Goal: Task Accomplishment & Management: Complete application form

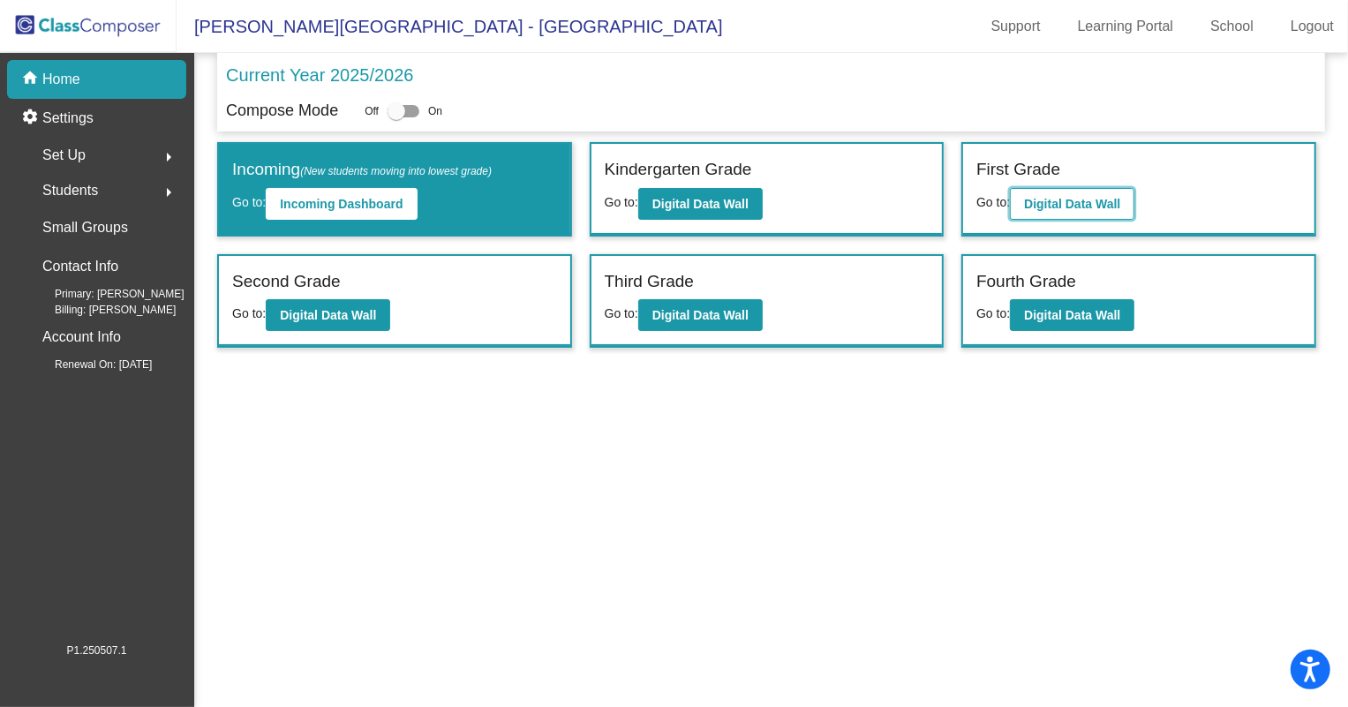
click at [1078, 205] on b "Digital Data Wall" at bounding box center [1072, 204] width 96 height 14
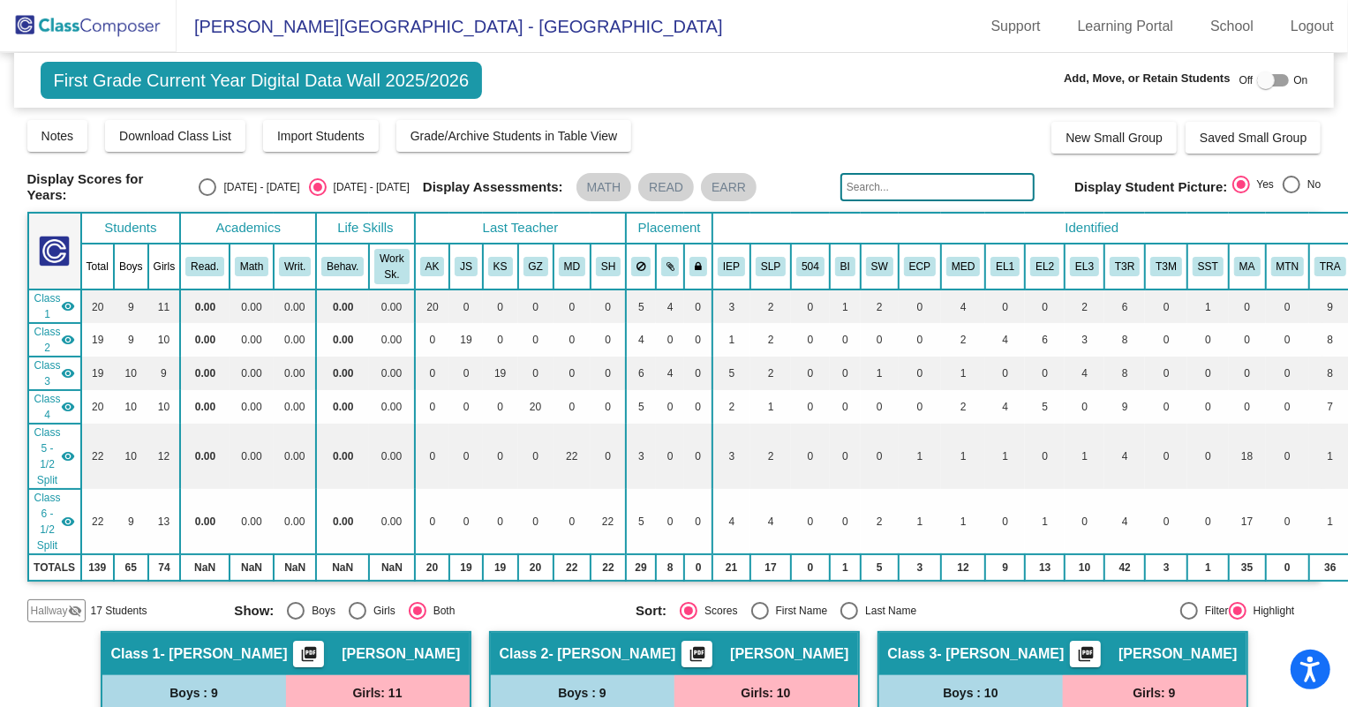
click at [115, 26] on img at bounding box center [88, 26] width 177 height 52
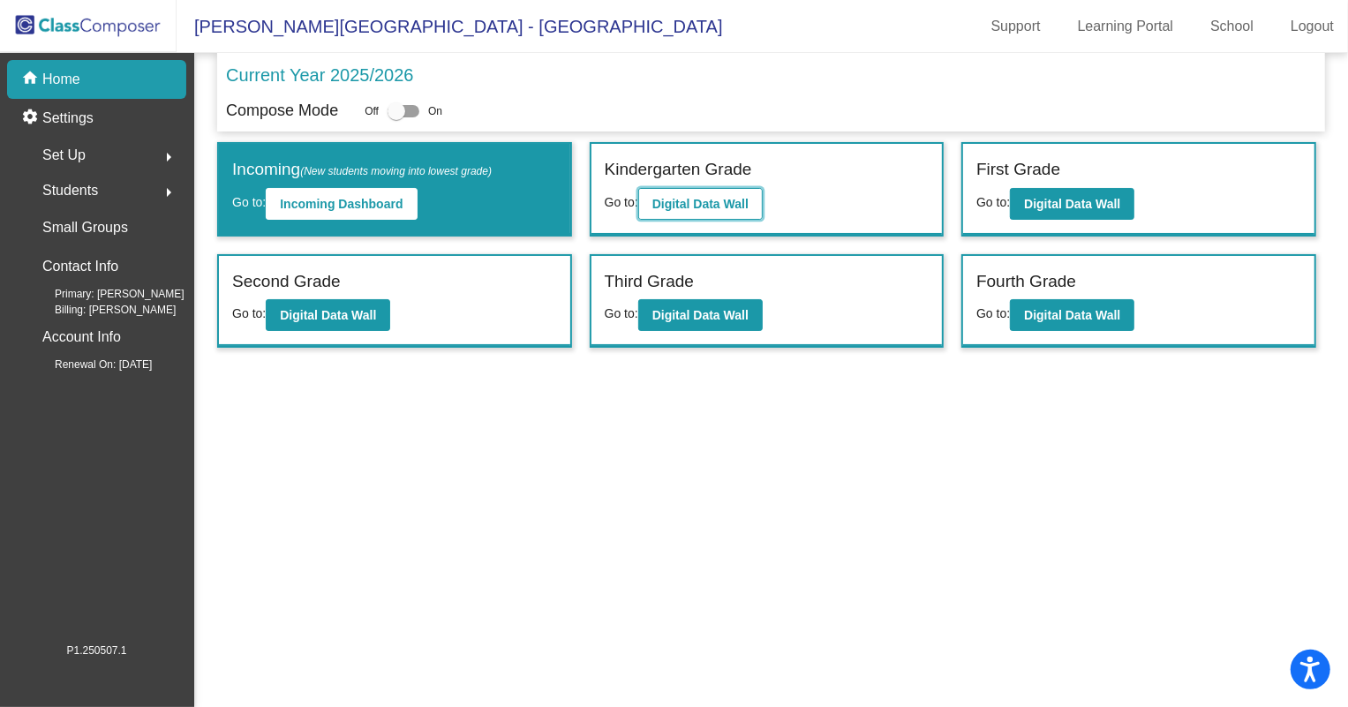
click at [751, 211] on button "Digital Data Wall" at bounding box center [700, 204] width 124 height 32
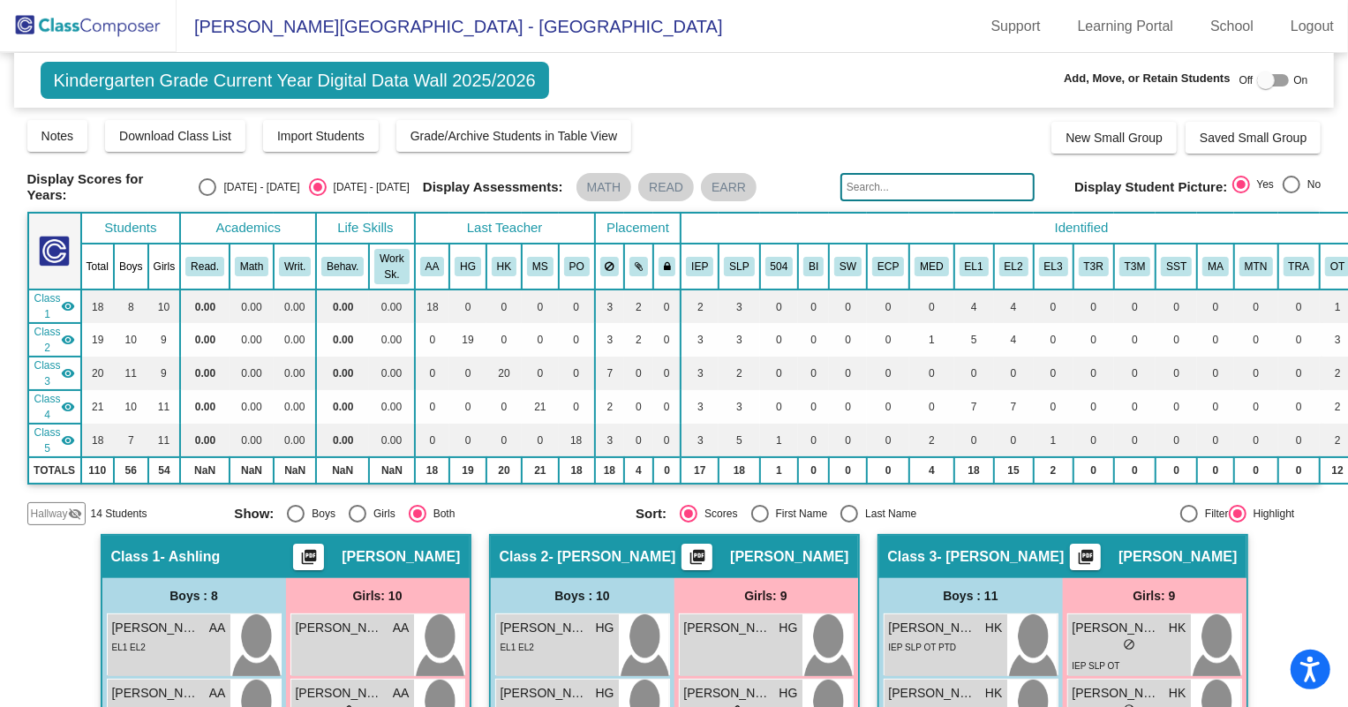
click at [96, 33] on img at bounding box center [88, 26] width 177 height 52
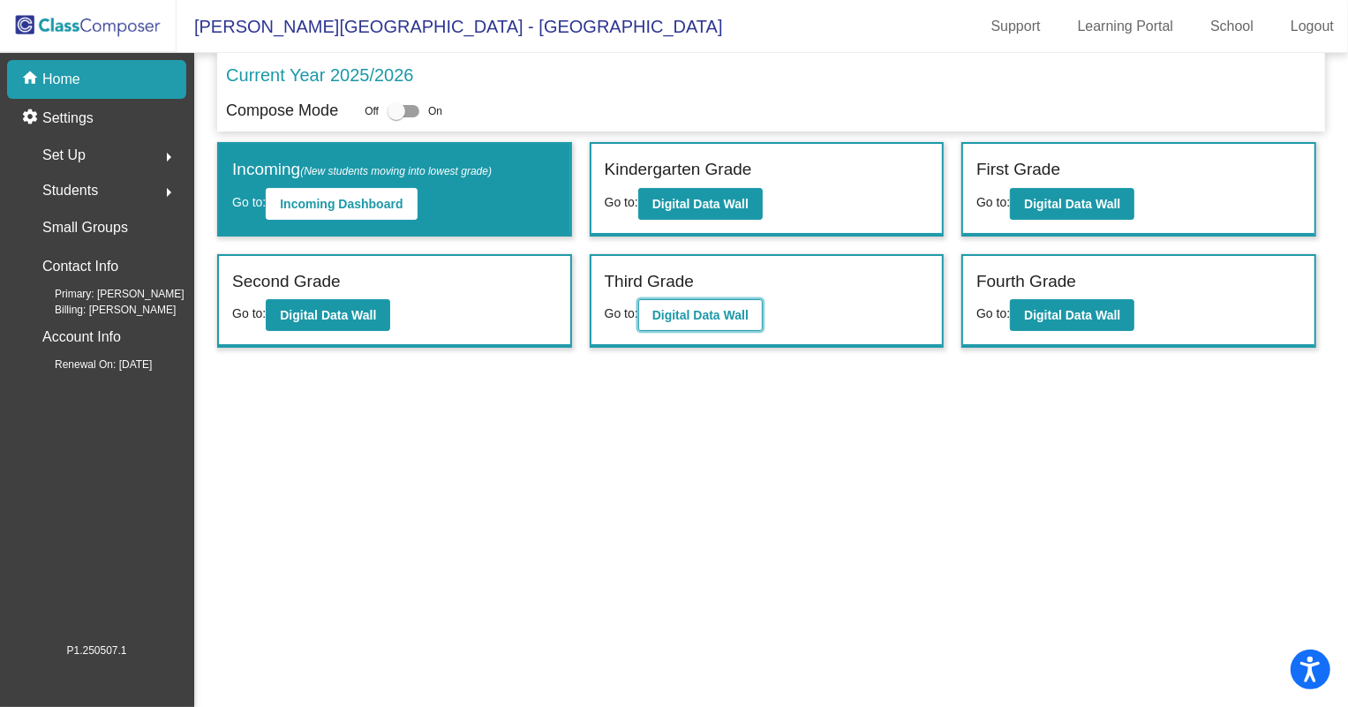
click at [707, 318] on b "Digital Data Wall" at bounding box center [700, 315] width 96 height 14
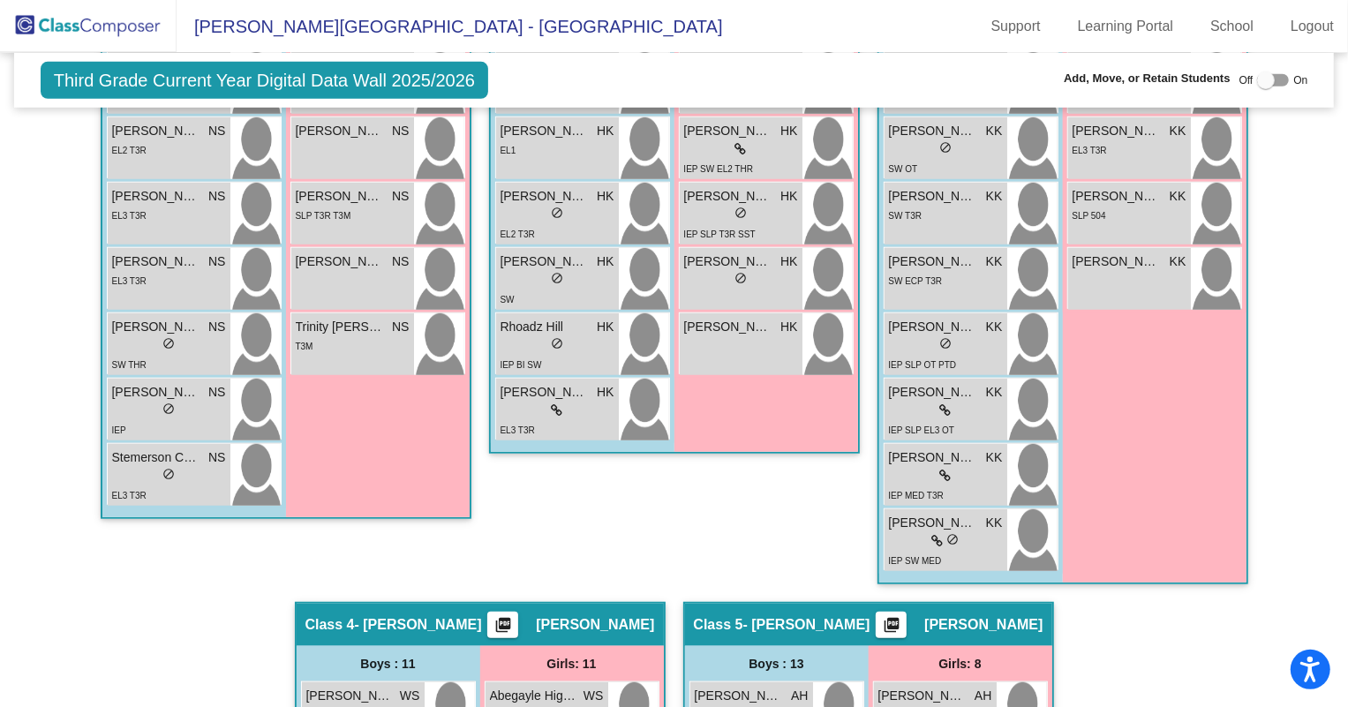
scroll to position [1042, 0]
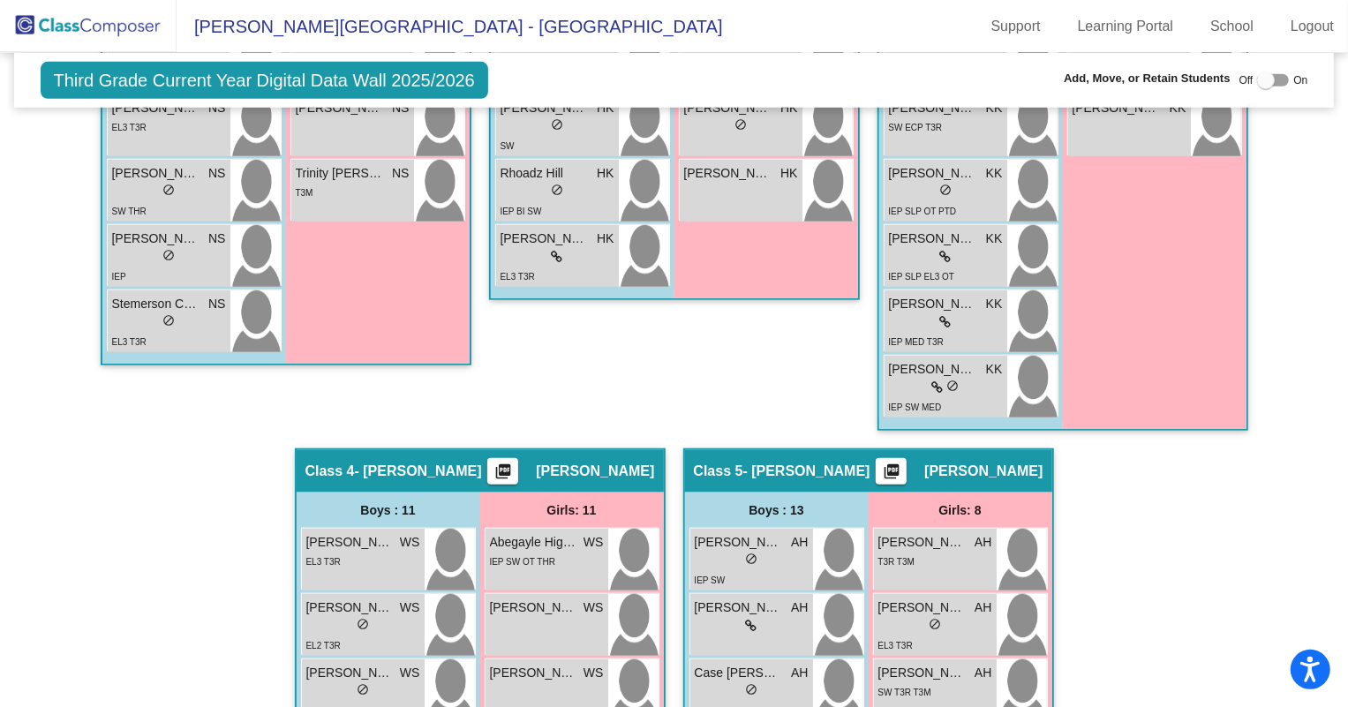
click at [108, 35] on img at bounding box center [88, 26] width 177 height 52
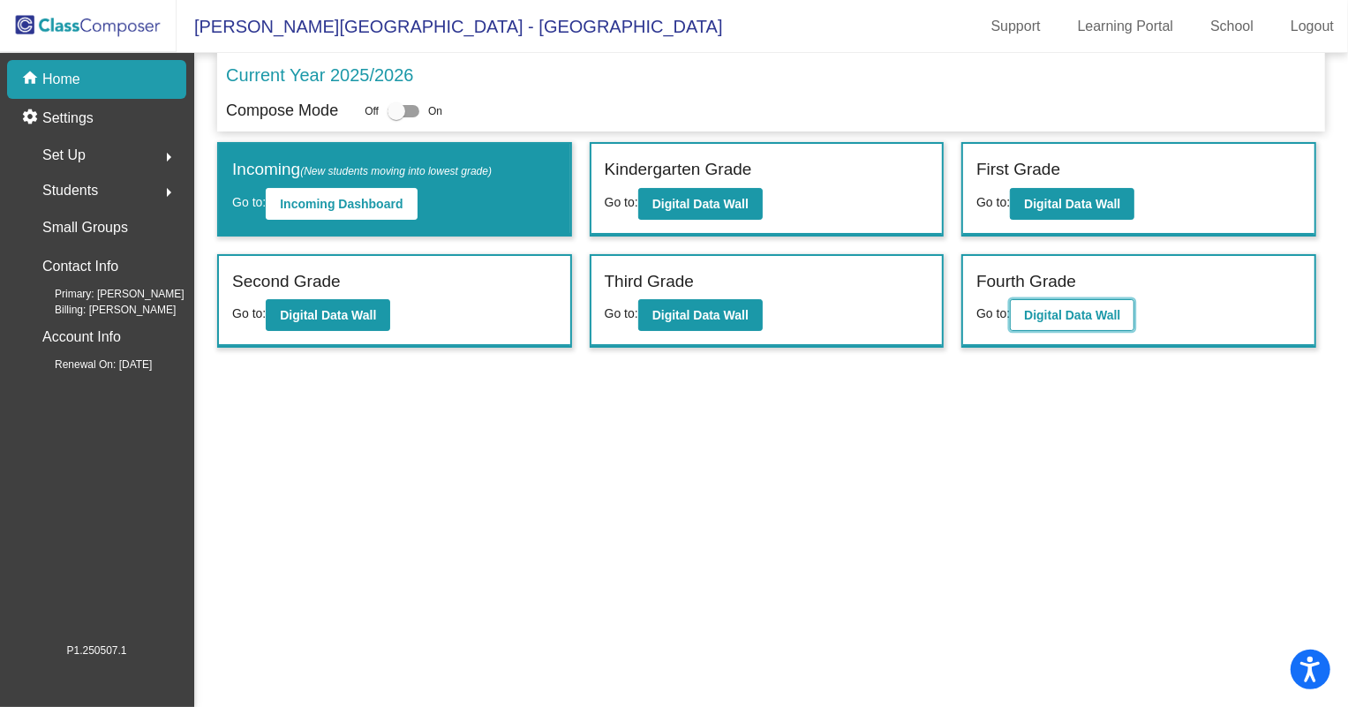
click at [1090, 327] on button "Digital Data Wall" at bounding box center [1072, 315] width 124 height 32
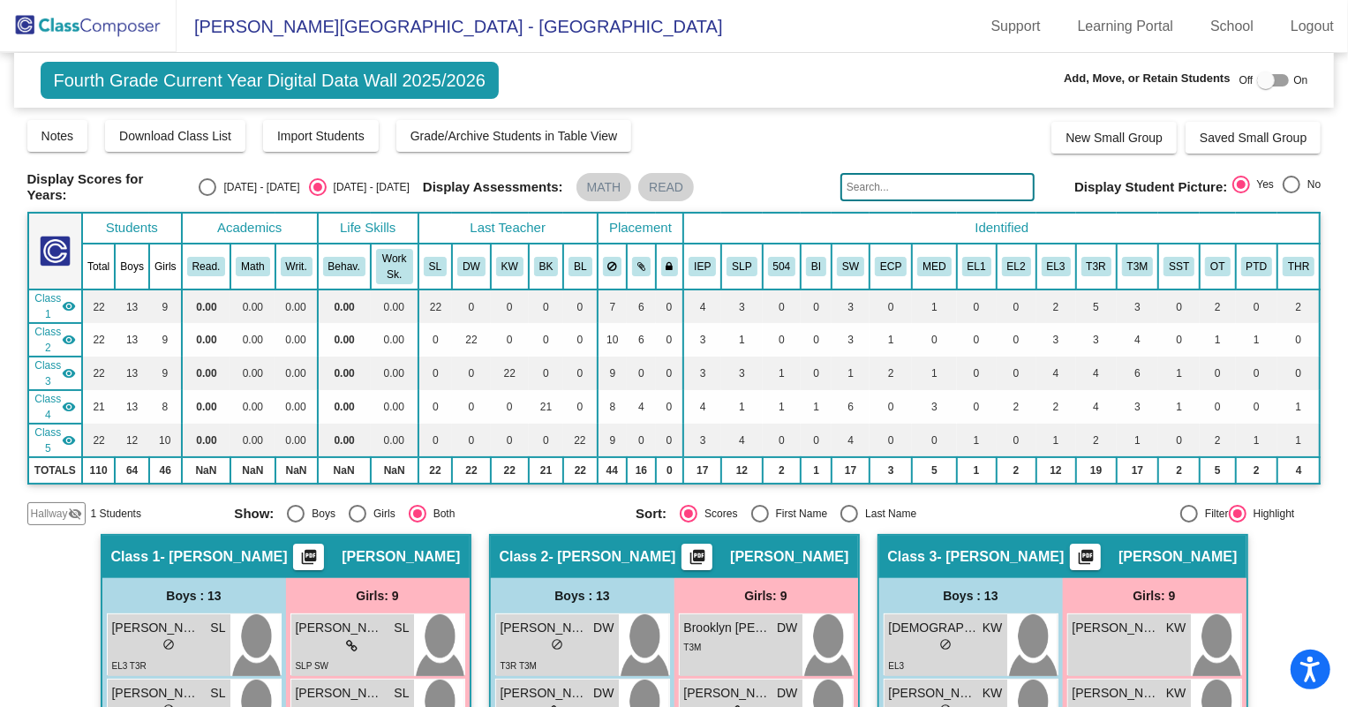
click at [71, 26] on img at bounding box center [88, 26] width 177 height 52
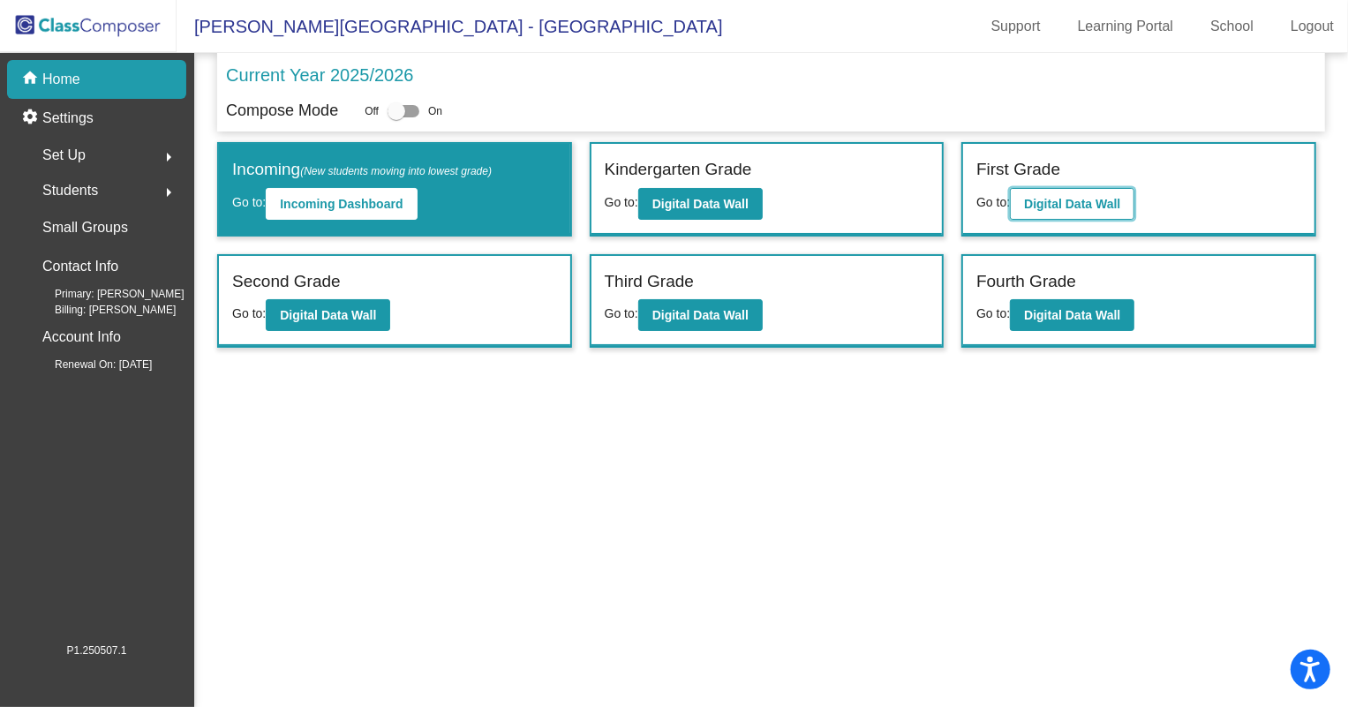
click at [1058, 213] on button "Digital Data Wall" at bounding box center [1072, 204] width 124 height 32
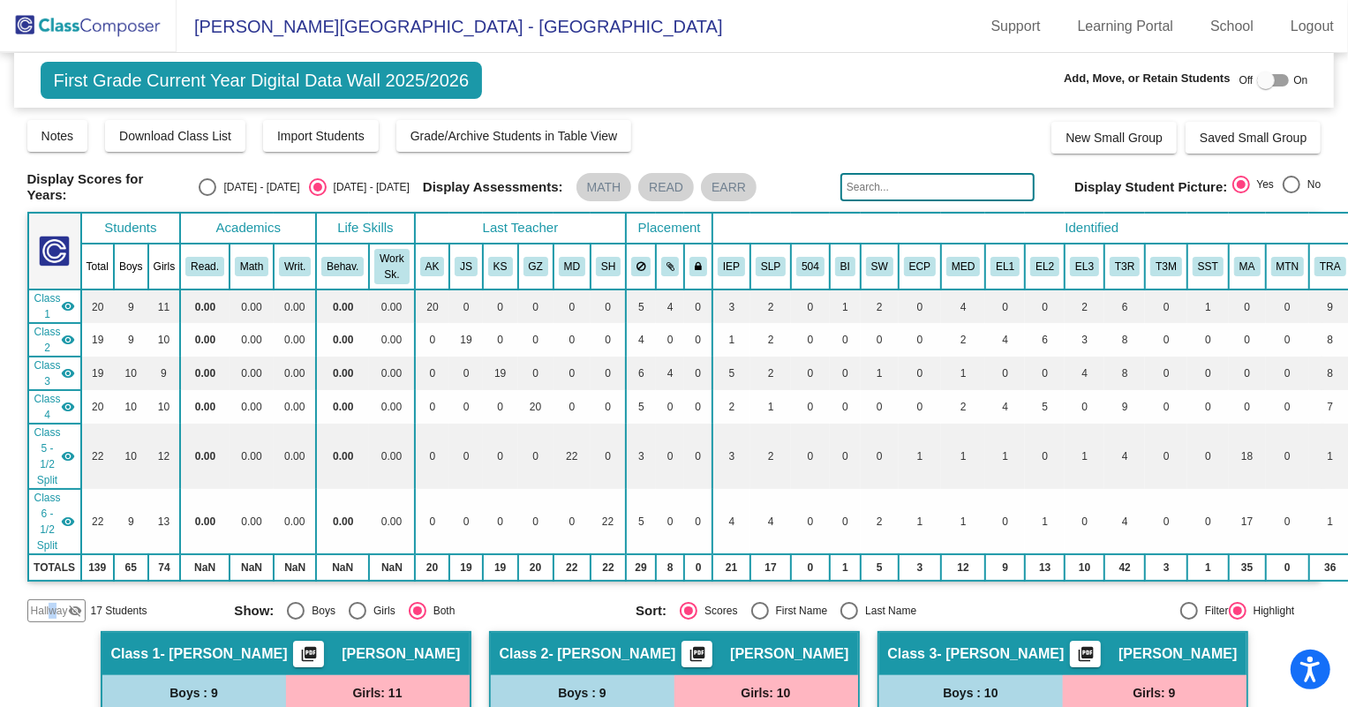
click at [52, 603] on span "Hallway" at bounding box center [49, 611] width 37 height 16
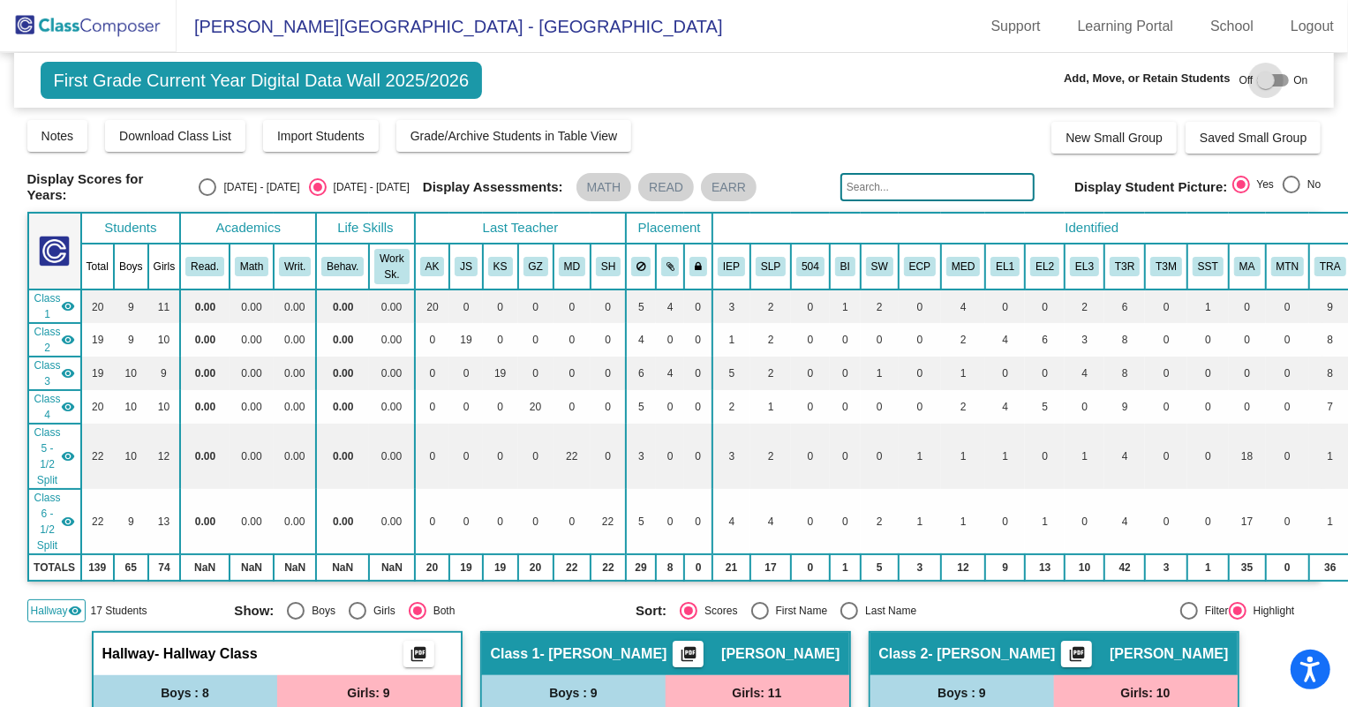
click at [1260, 81] on div at bounding box center [1266, 80] width 18 height 18
checkbox input "true"
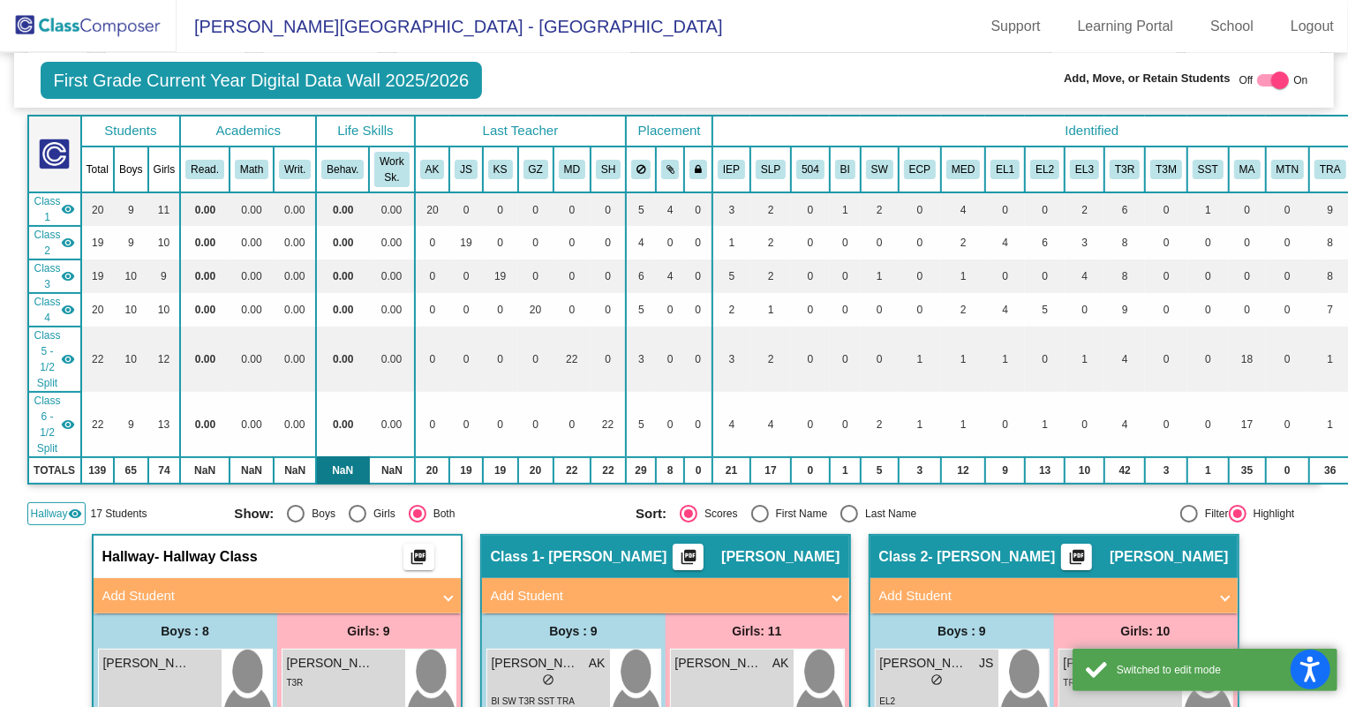
scroll to position [79, 0]
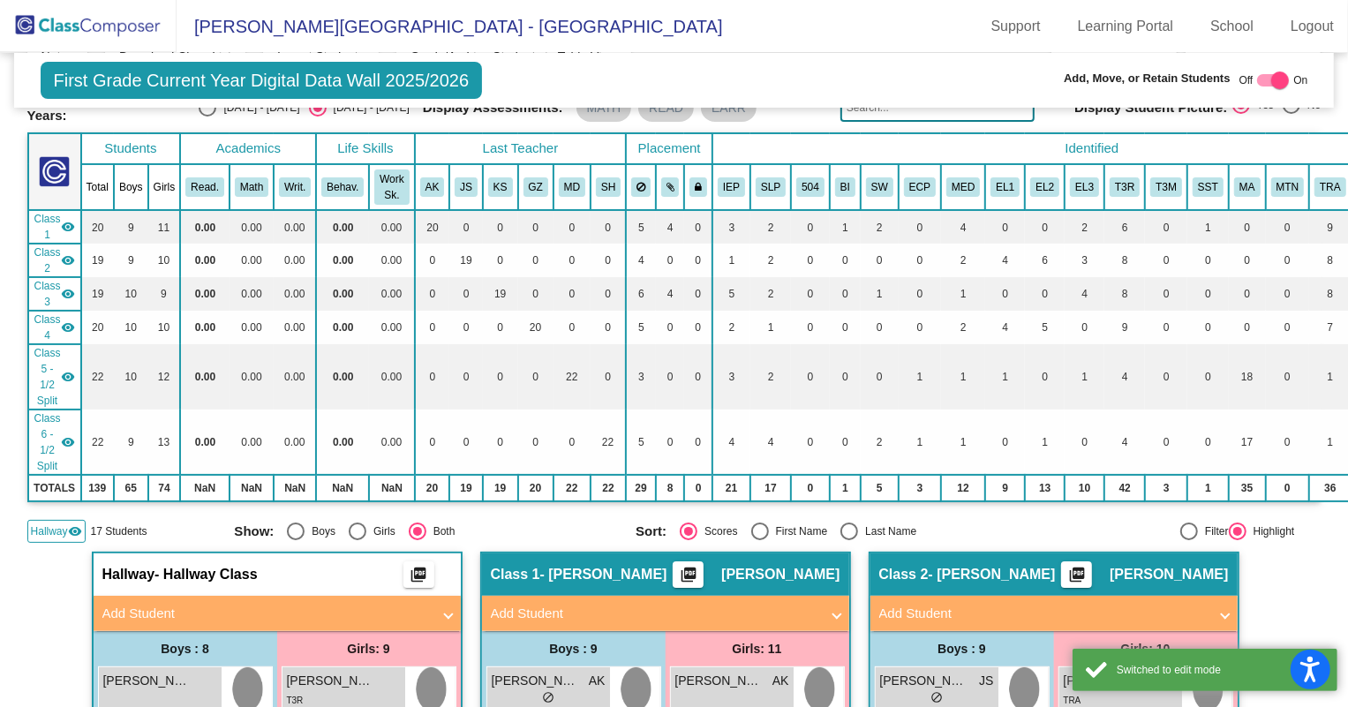
click at [216, 604] on mat-panel-title "Add Student" at bounding box center [266, 614] width 328 height 20
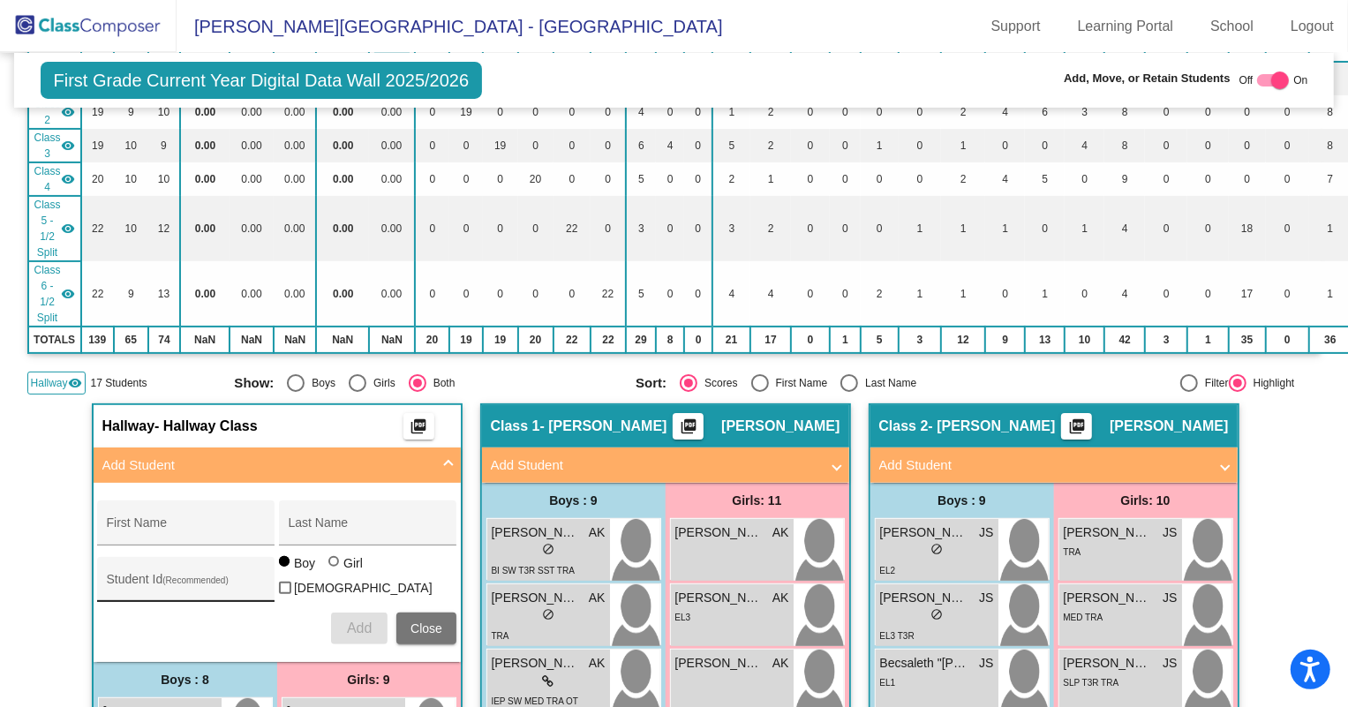
scroll to position [240, 0]
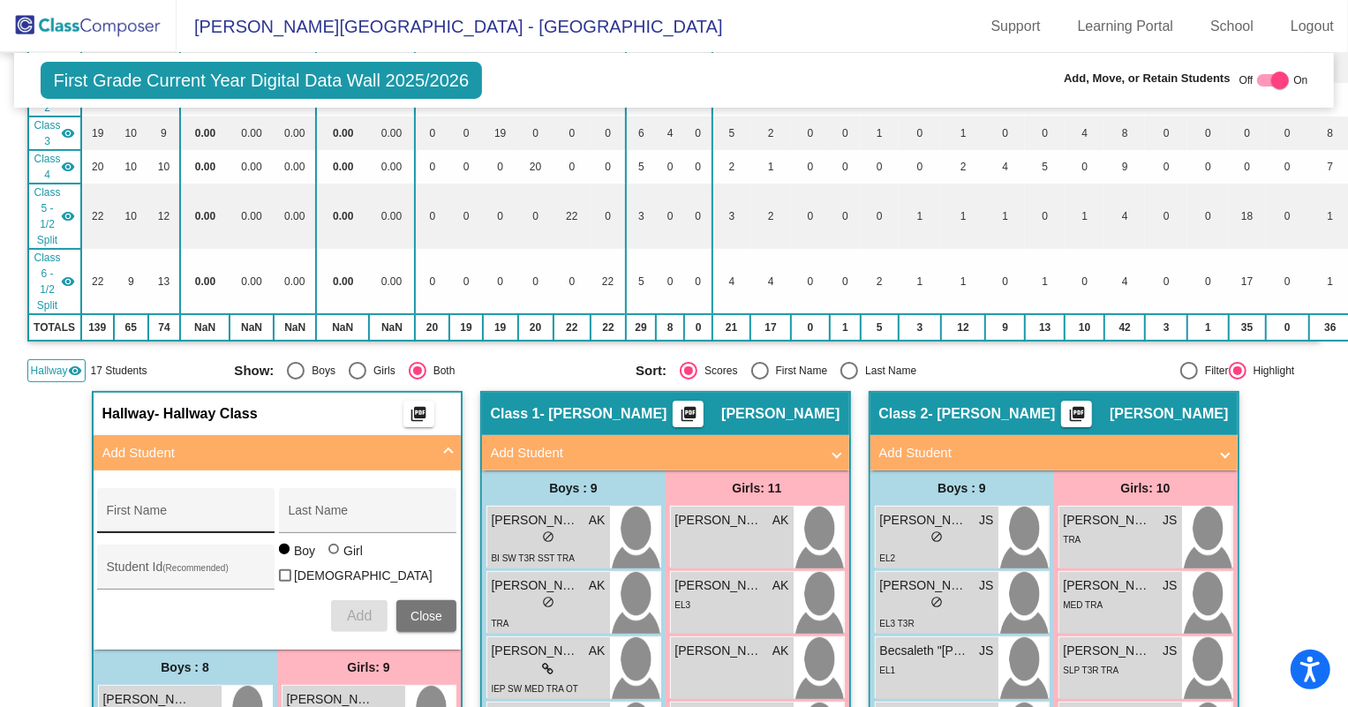
click at [135, 511] on input "First Name" at bounding box center [186, 517] width 159 height 14
type input "[PERSON_NAME]"
type input "5792"
click at [328, 553] on div at bounding box center [333, 549] width 11 height 11
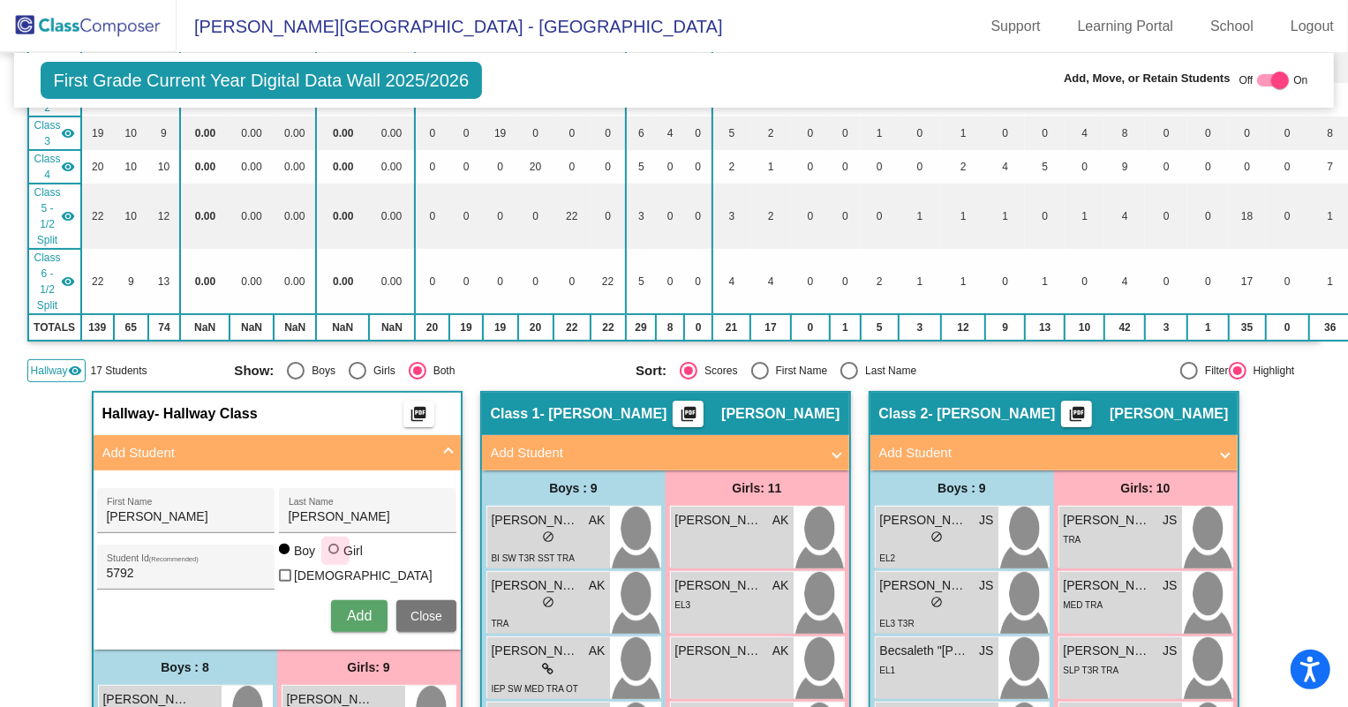
click at [334, 558] on input "Girl" at bounding box center [334, 558] width 1 height 1
radio input "true"
click at [349, 608] on span "Add" at bounding box center [359, 615] width 25 height 15
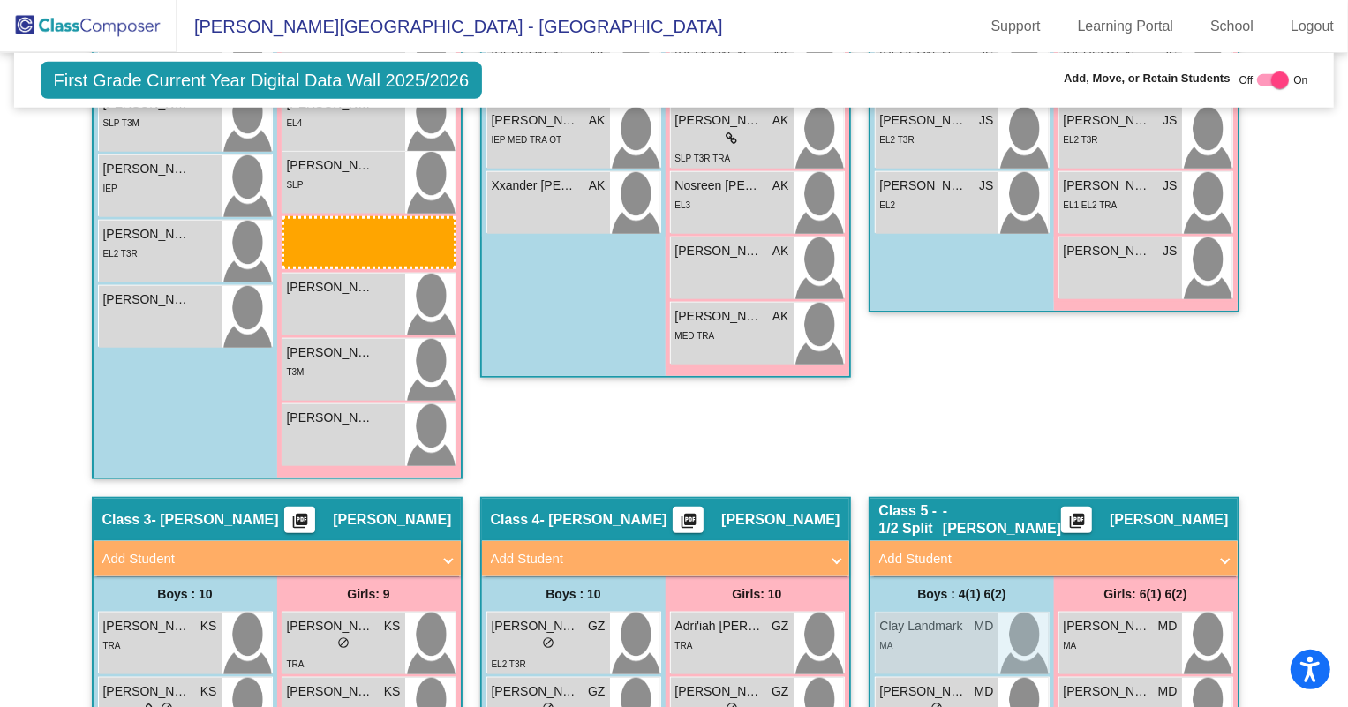
scroll to position [1103, 0]
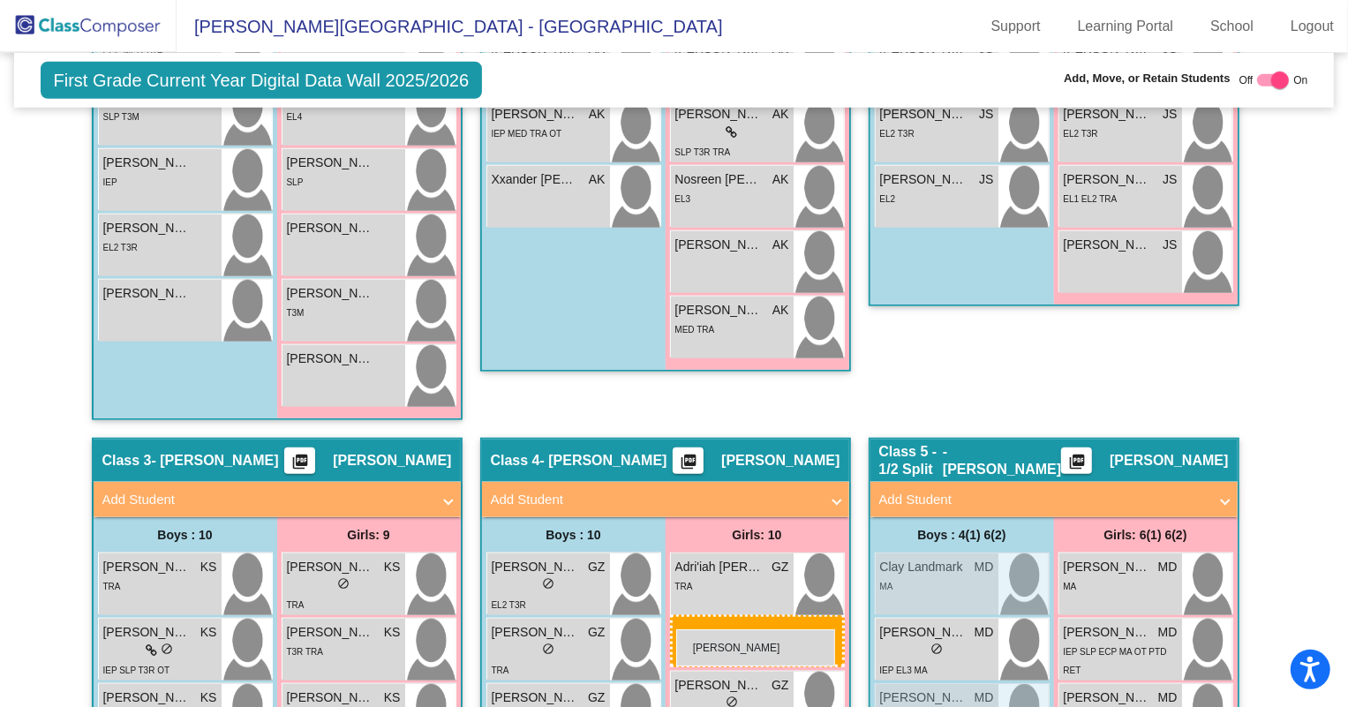
drag, startPoint x: 340, startPoint y: 250, endPoint x: 676, endPoint y: 629, distance: 507.0
